Goal: Task Accomplishment & Management: Use online tool/utility

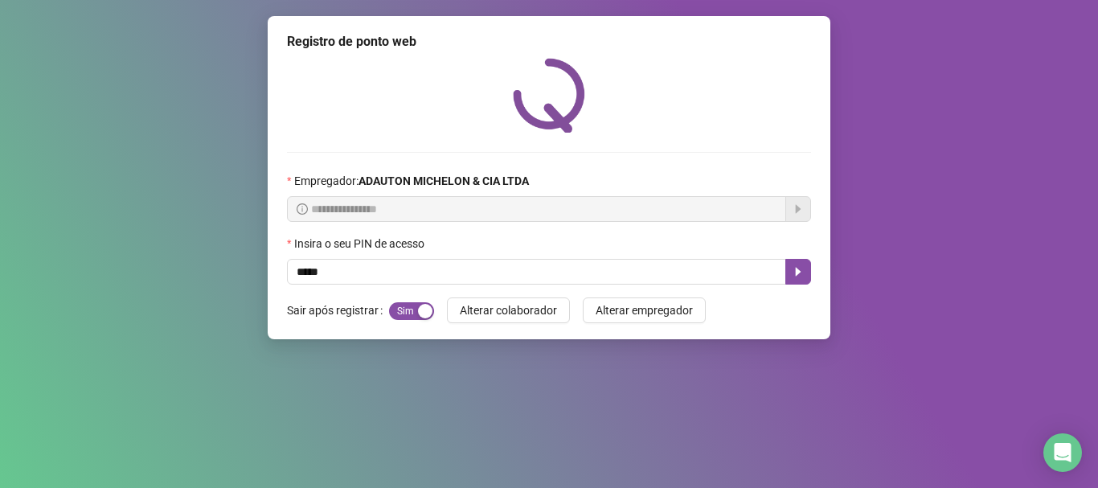
type input "*****"
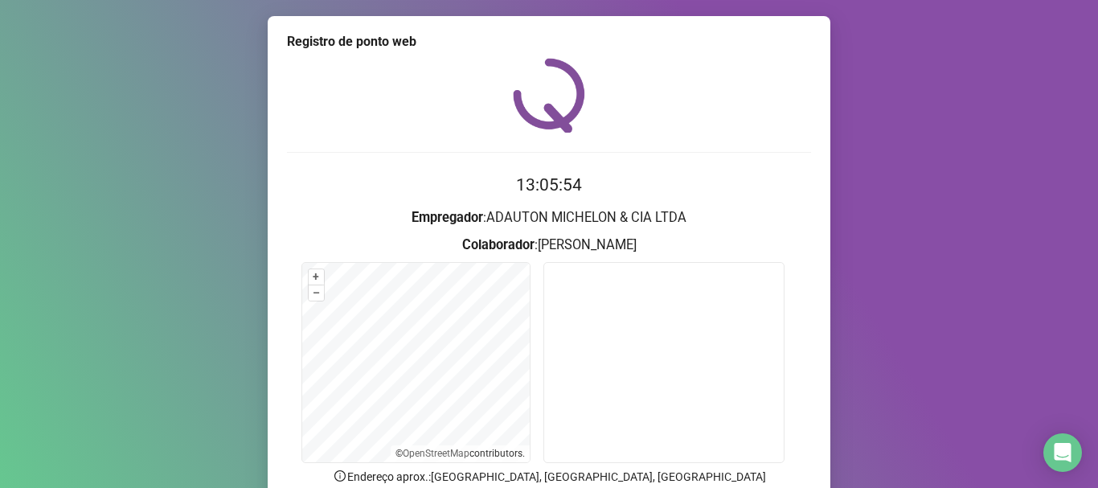
scroll to position [140, 0]
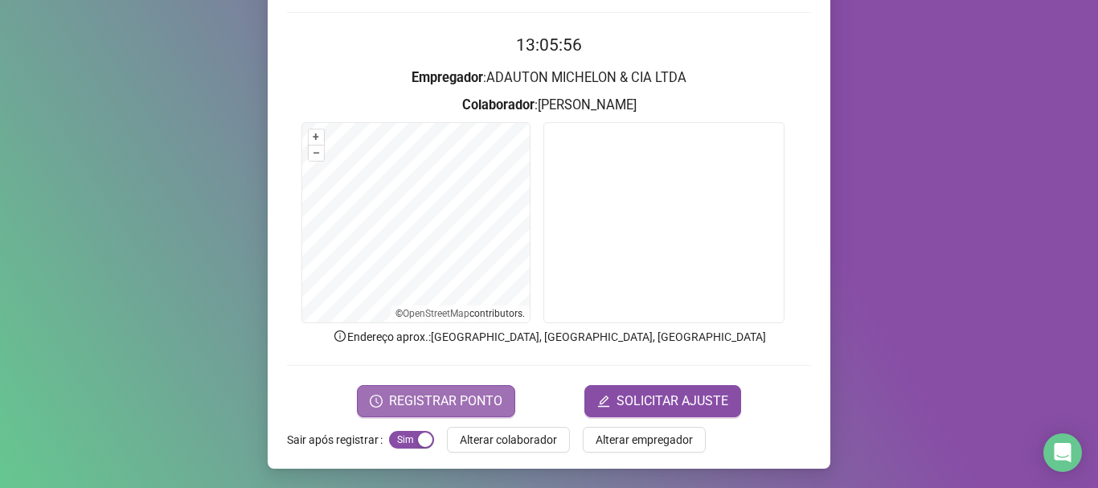
click at [486, 403] on span "REGISTRAR PONTO" at bounding box center [445, 401] width 113 height 19
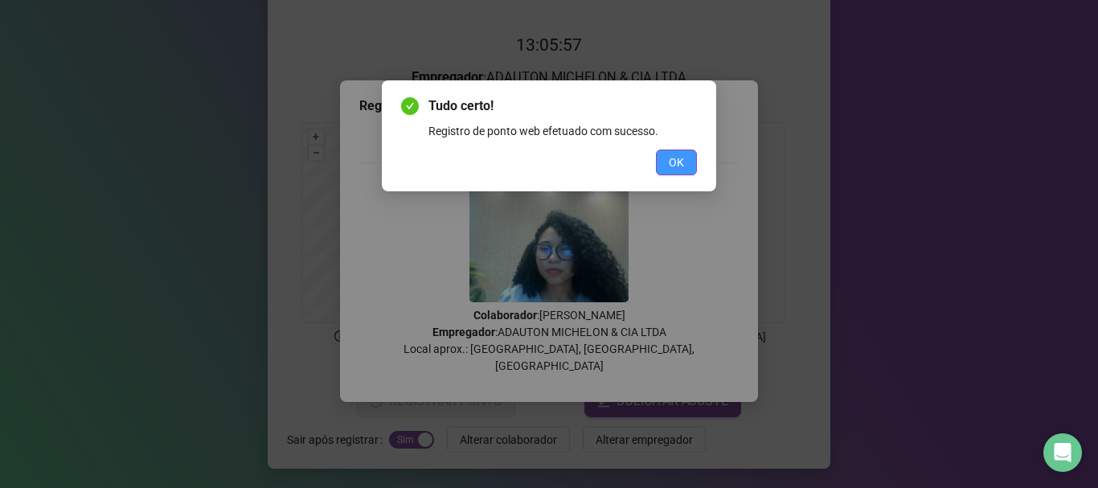
click at [684, 162] on button "OK" at bounding box center [676, 163] width 41 height 26
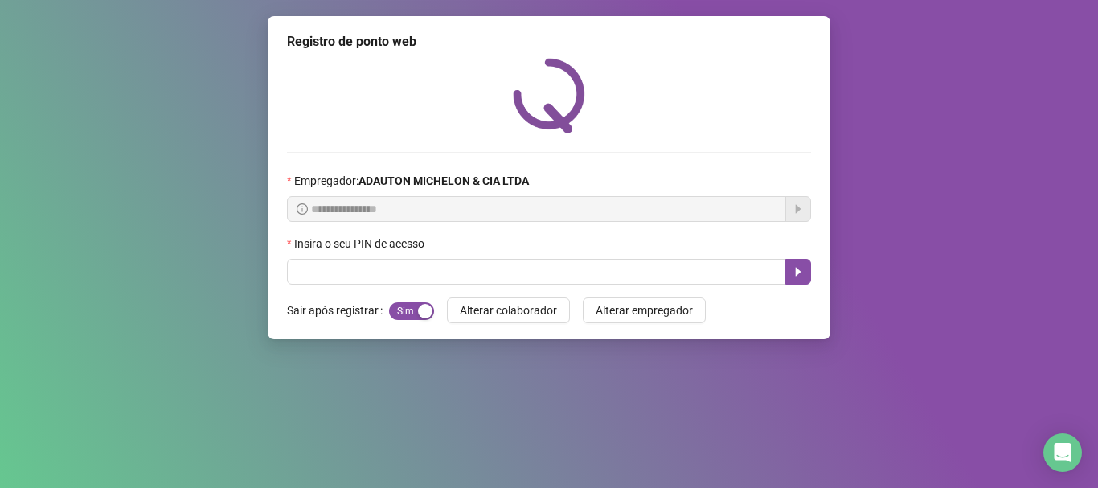
scroll to position [0, 0]
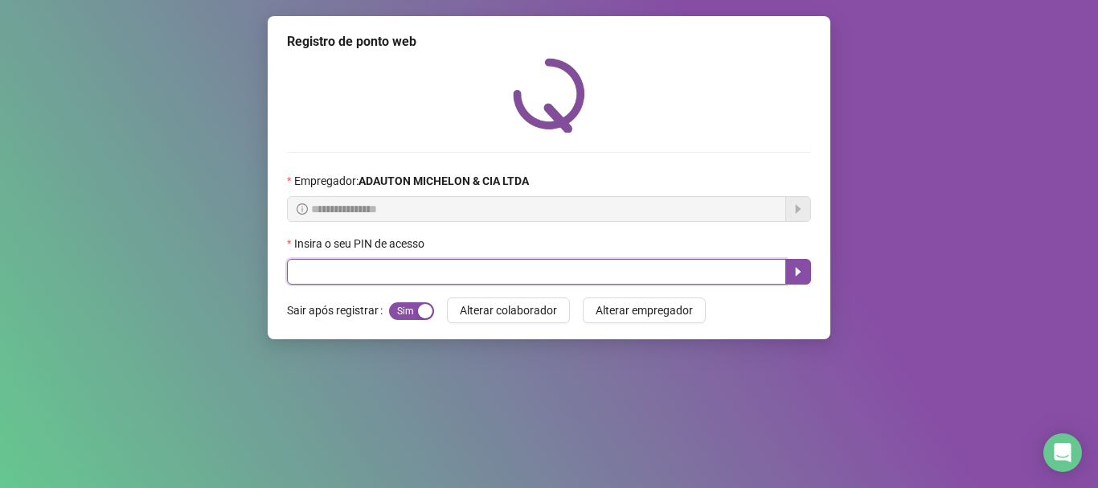
click at [519, 272] on input "text" at bounding box center [536, 272] width 499 height 26
type input "*****"
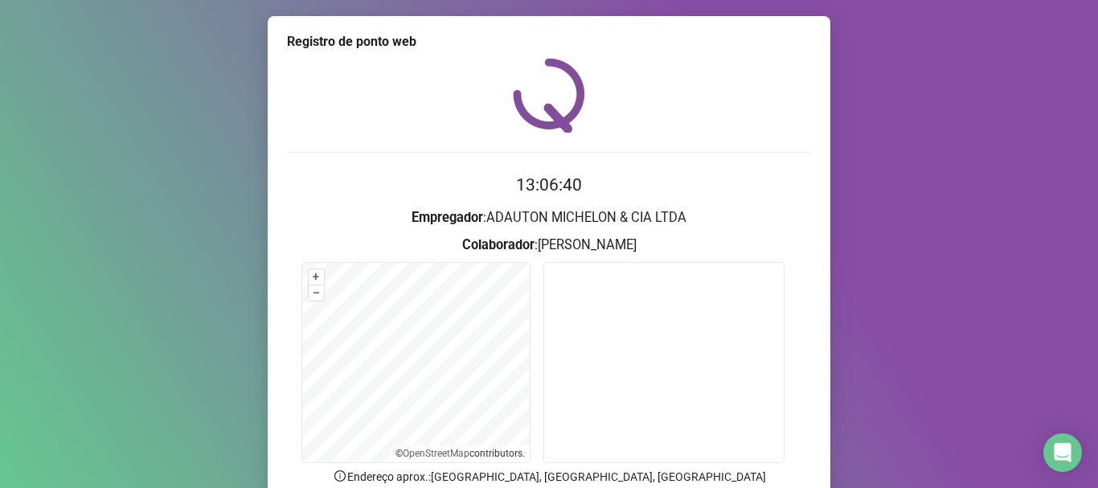
scroll to position [80, 0]
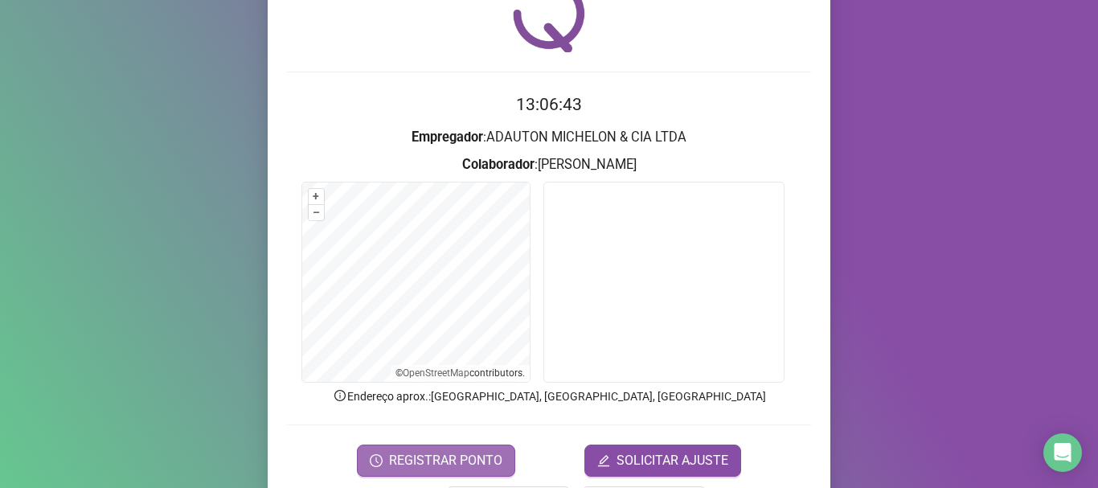
click at [474, 460] on span "REGISTRAR PONTO" at bounding box center [445, 460] width 113 height 19
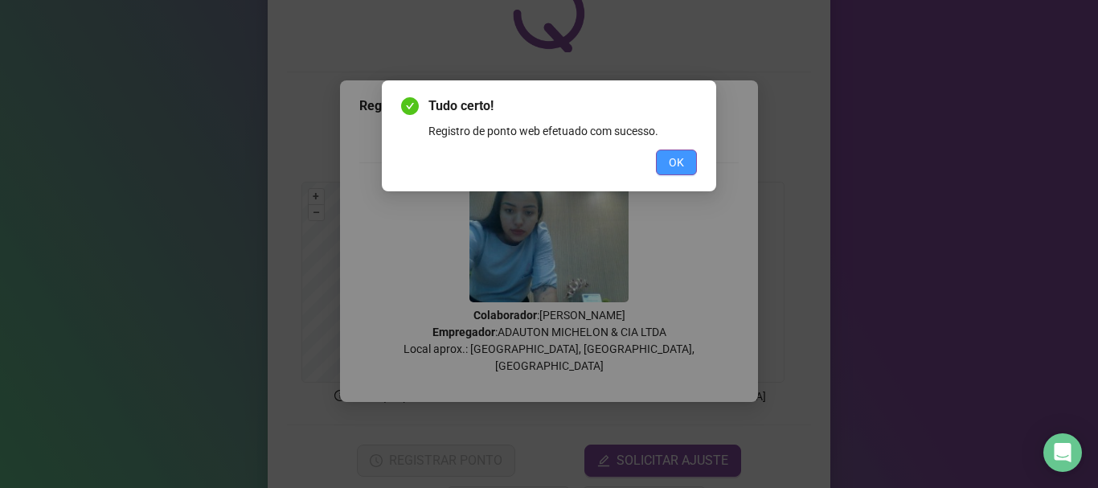
click at [669, 158] on span "OK" at bounding box center [676, 163] width 15 height 18
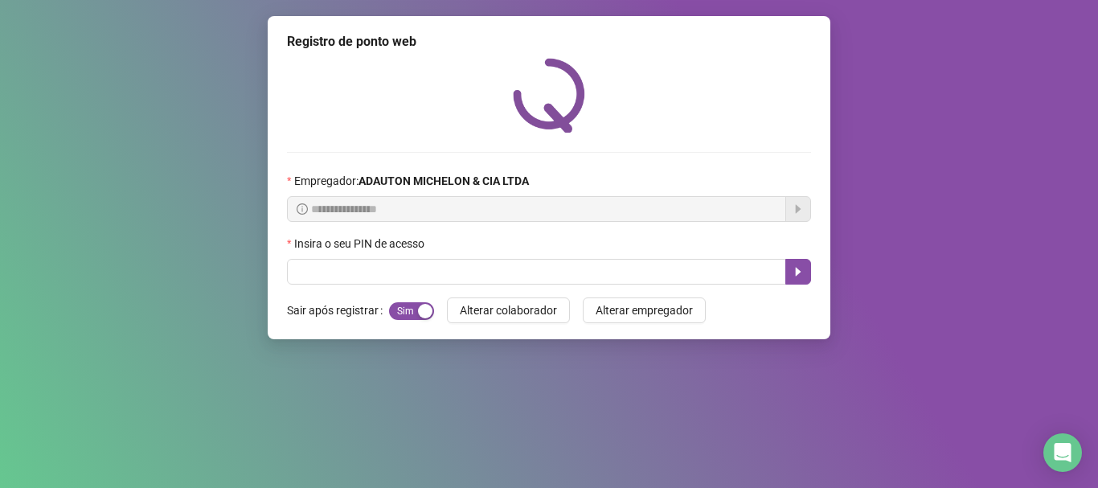
scroll to position [0, 0]
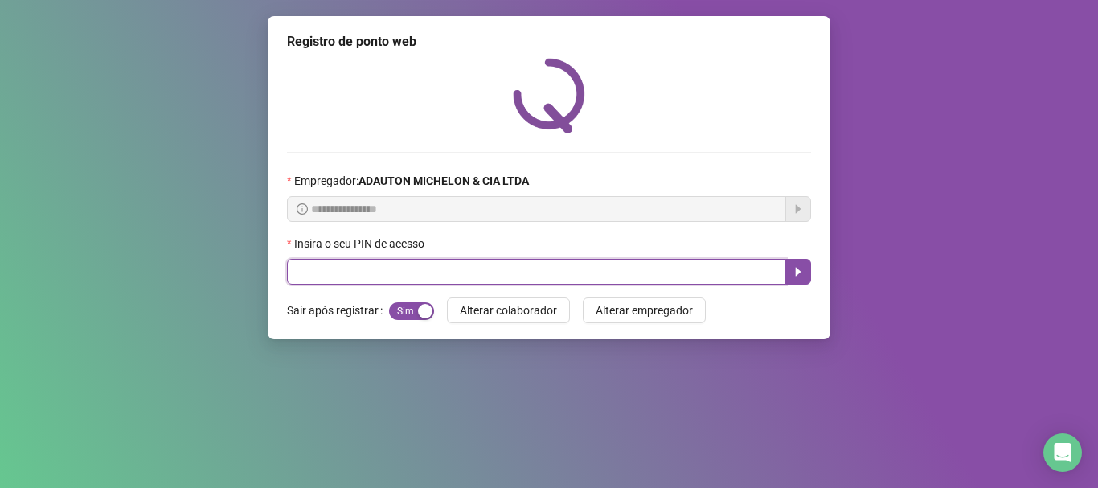
click at [320, 271] on input "text" at bounding box center [536, 272] width 499 height 26
type input "*****"
click at [793, 278] on icon "caret-right" at bounding box center [798, 271] width 13 height 13
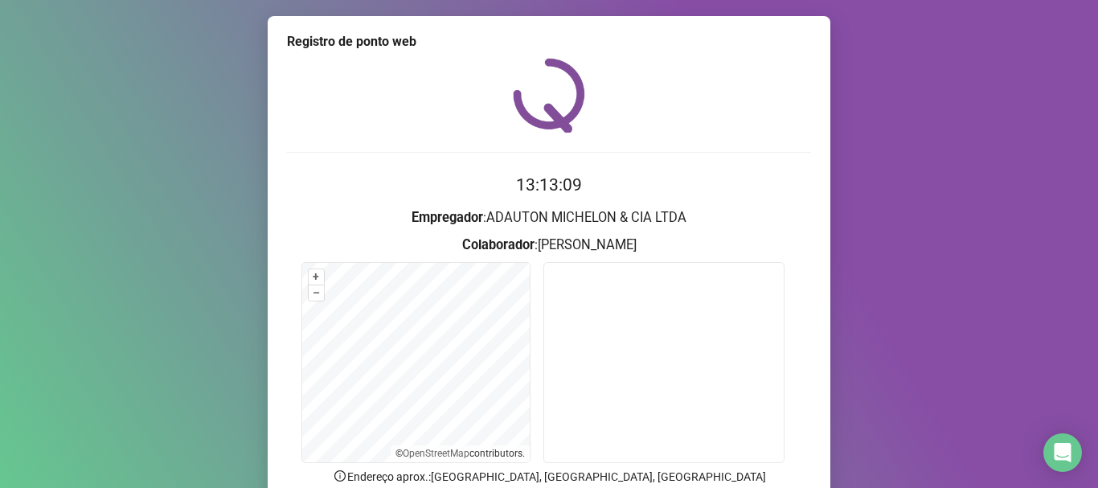
scroll to position [140, 0]
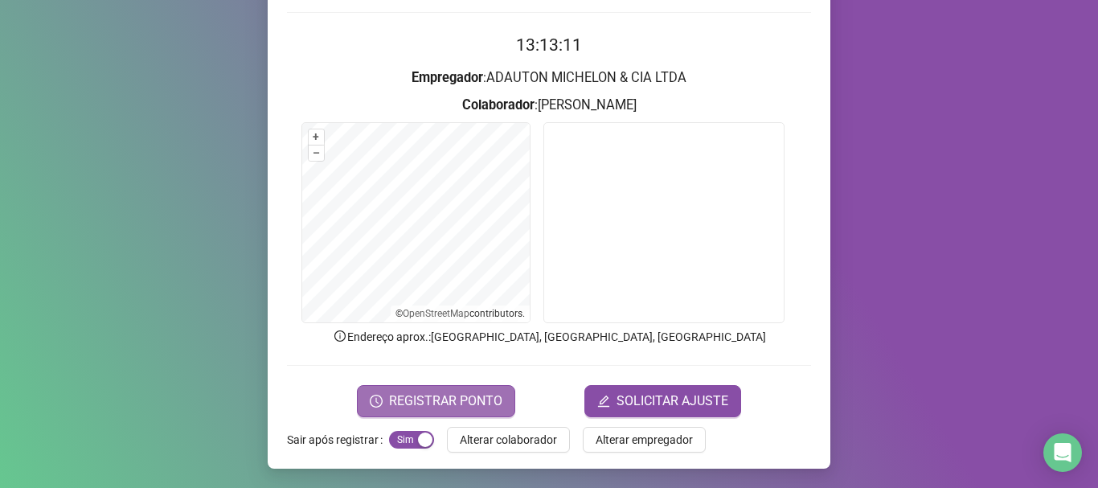
click at [457, 408] on span "REGISTRAR PONTO" at bounding box center [445, 401] width 113 height 19
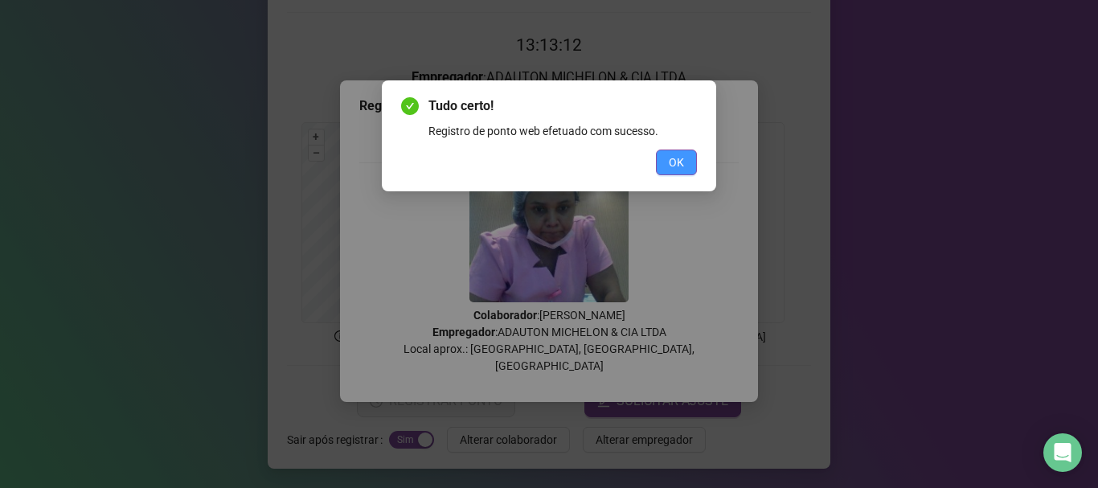
click at [671, 158] on span "OK" at bounding box center [676, 163] width 15 height 18
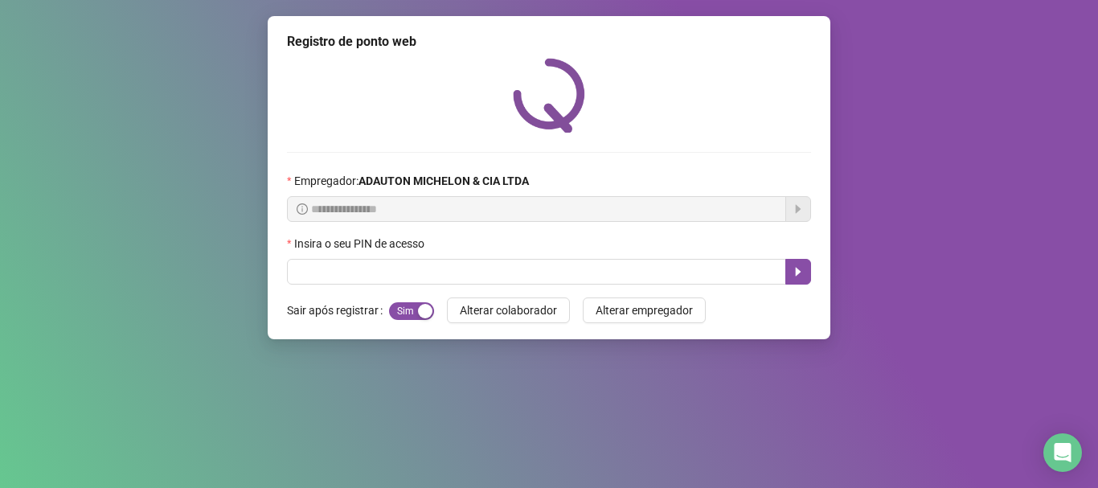
scroll to position [0, 0]
